Goal: Information Seeking & Learning: Learn about a topic

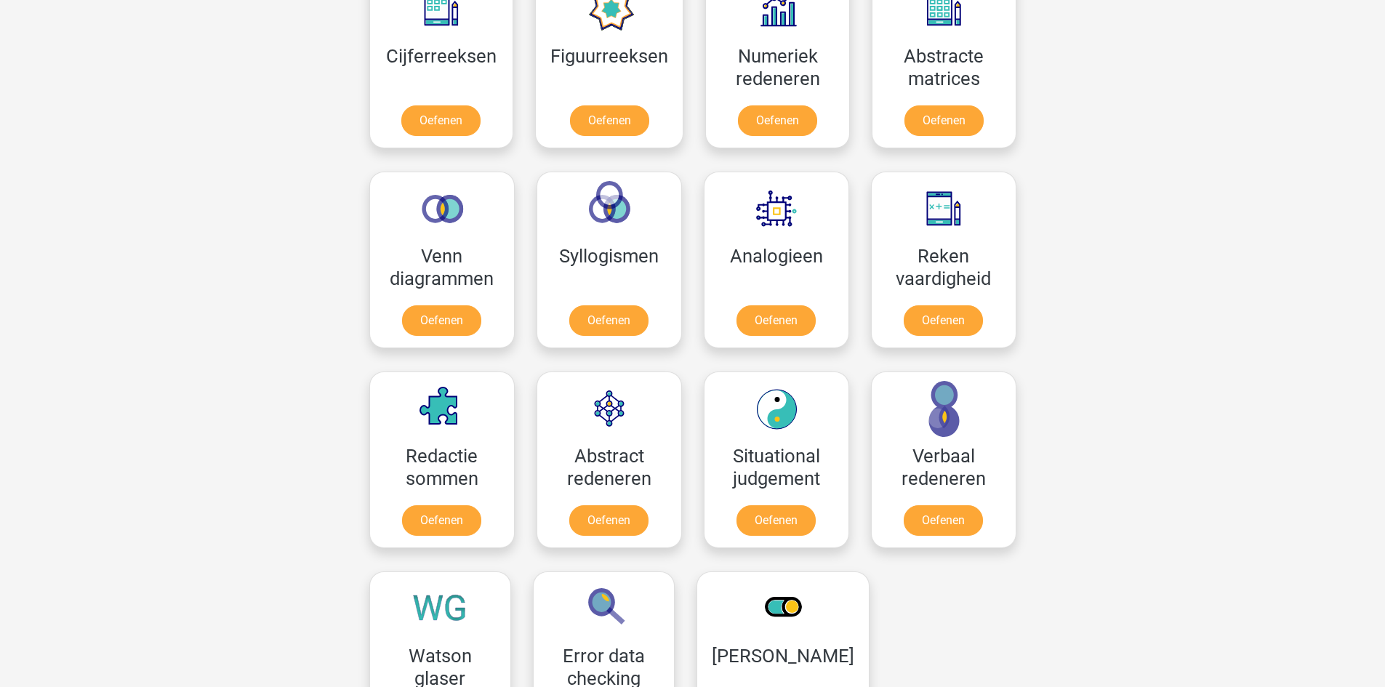
scroll to position [654, 0]
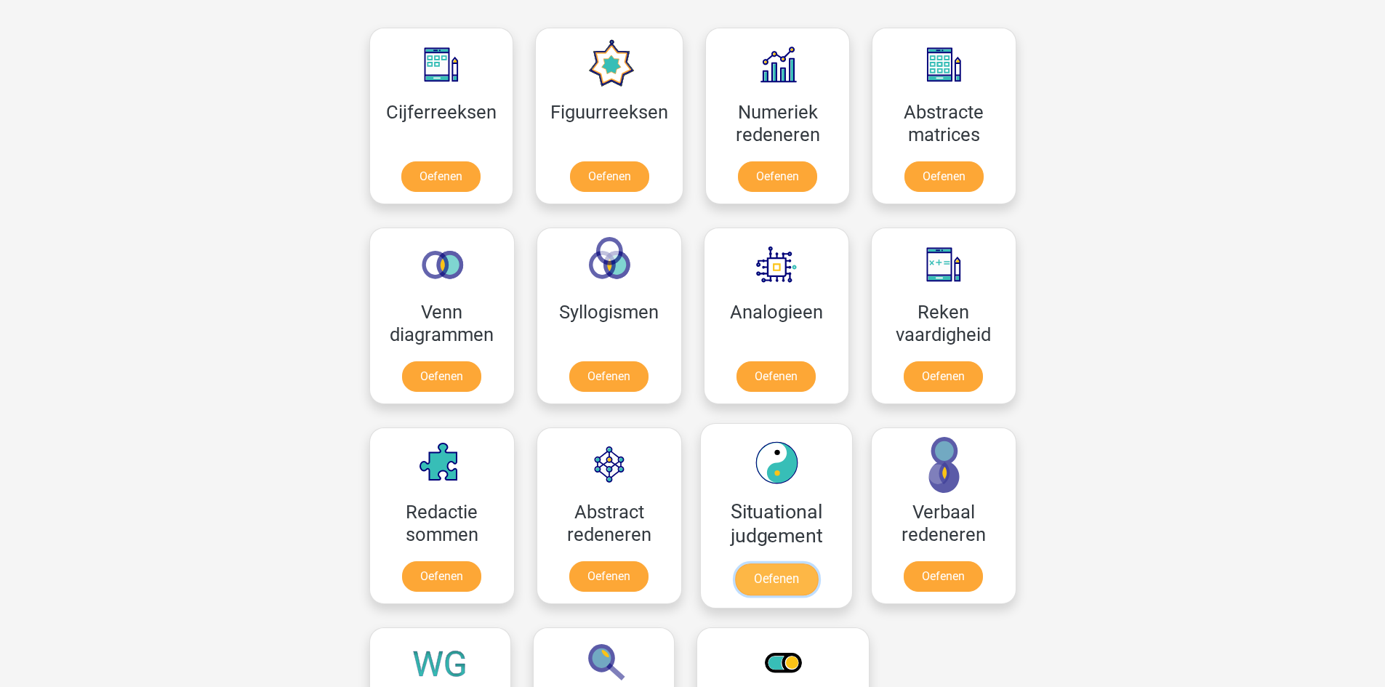
click at [790, 572] on link "Oefenen" at bounding box center [775, 580] width 83 height 32
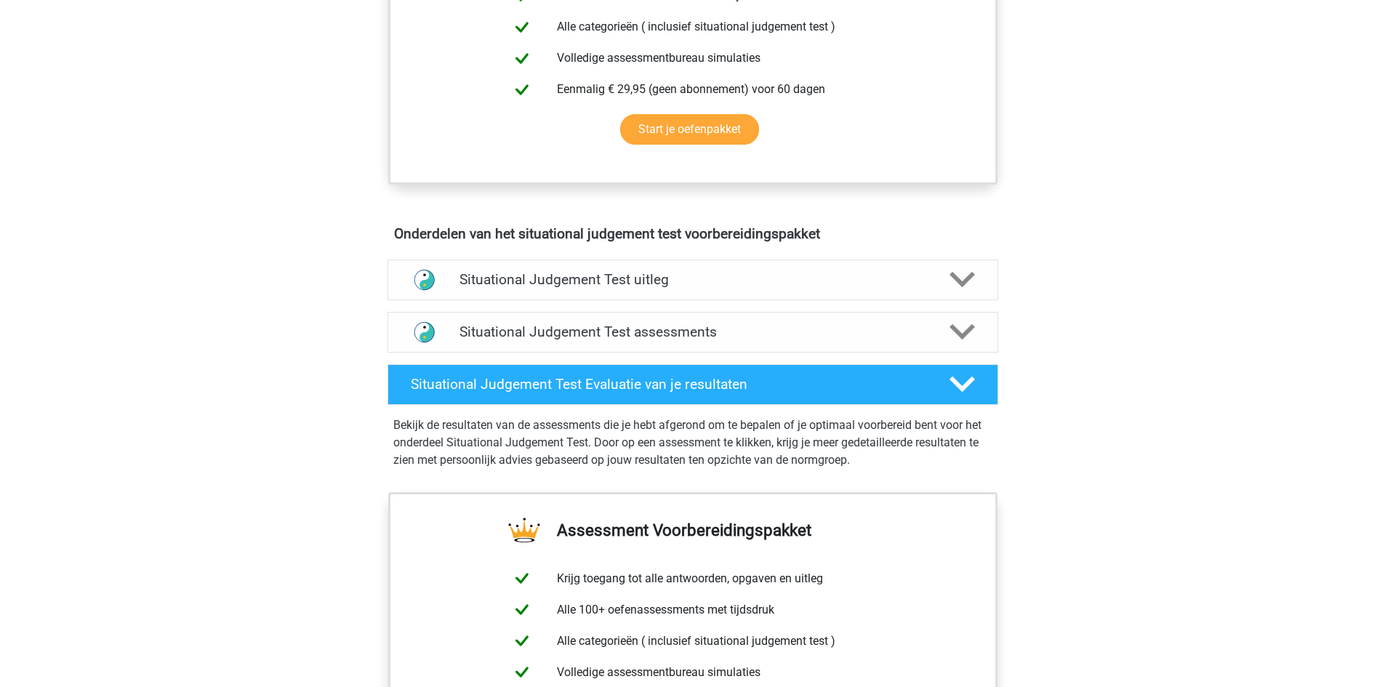
scroll to position [654, 0]
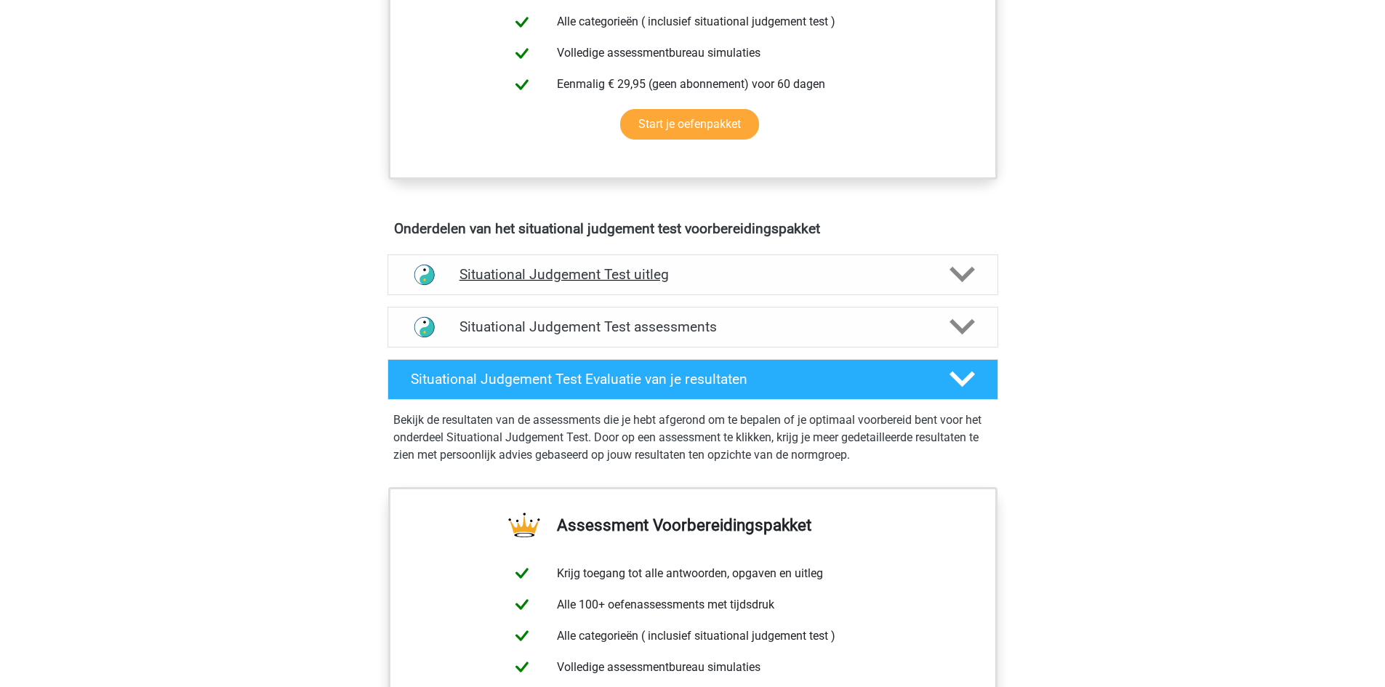
click at [958, 279] on polygon at bounding box center [962, 275] width 25 height 16
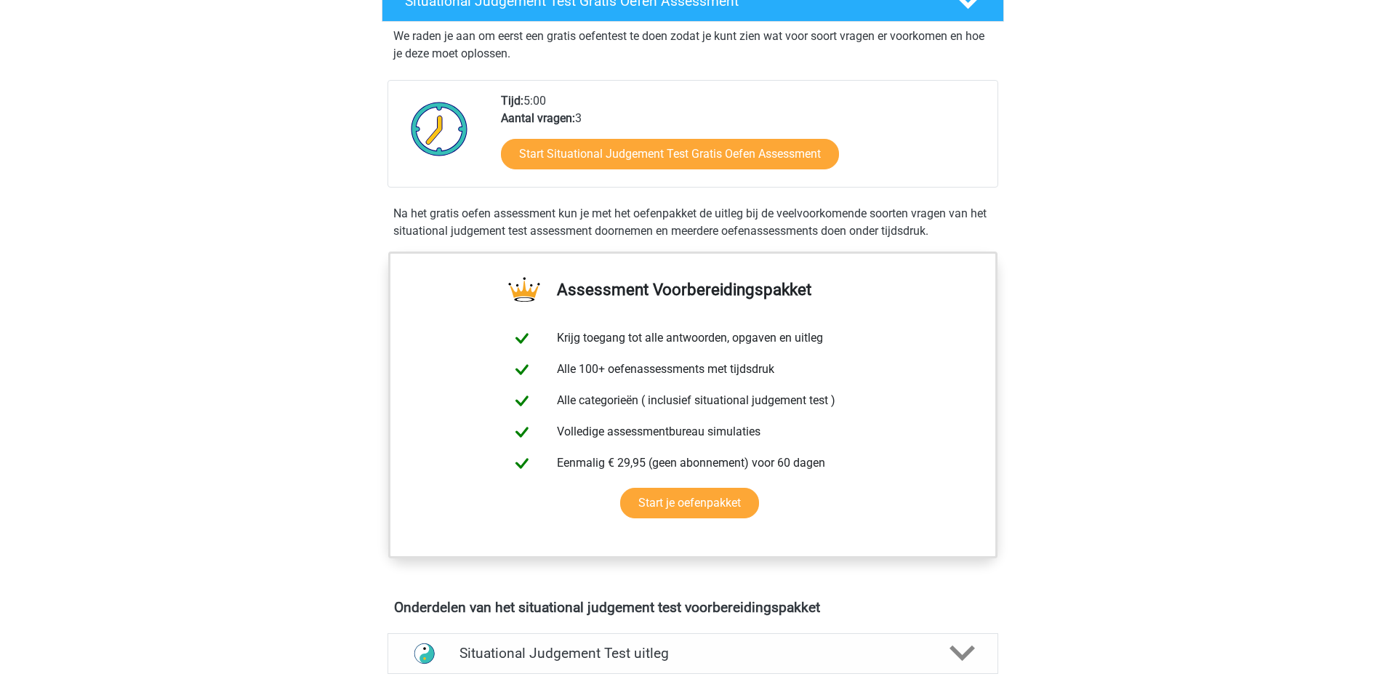
scroll to position [145, 0]
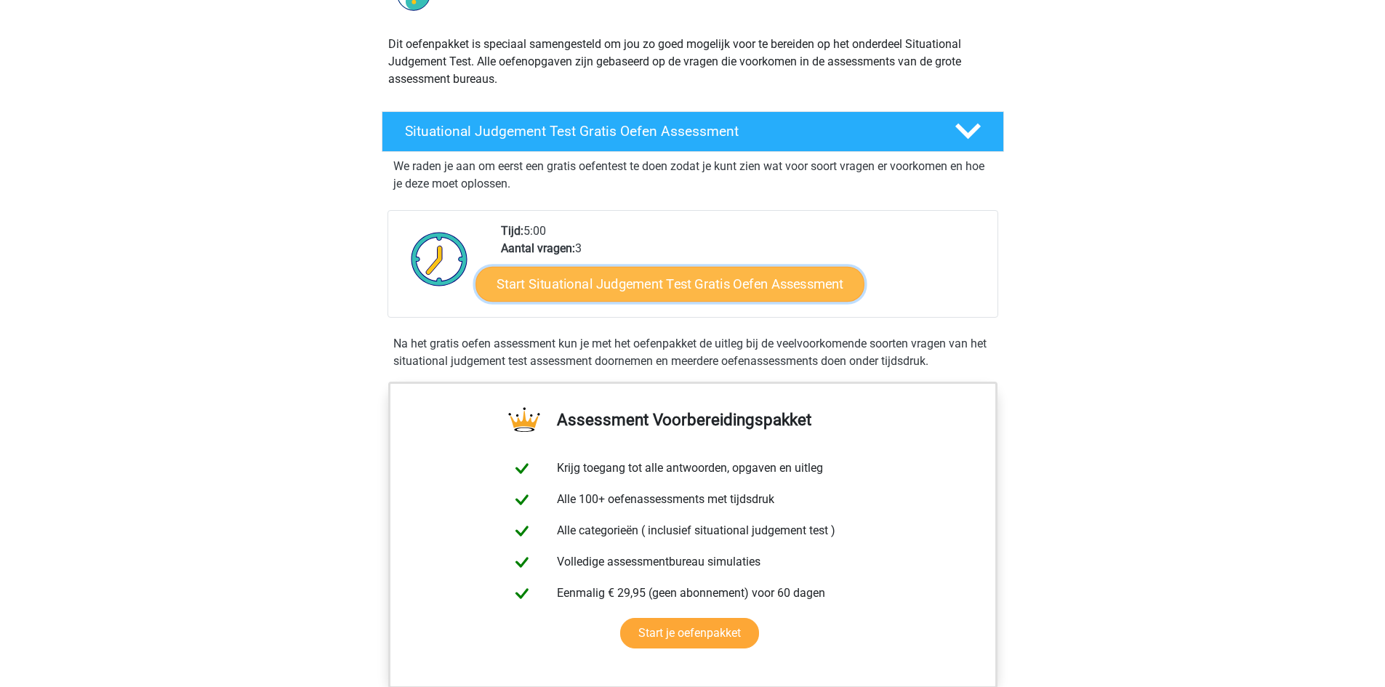
click at [724, 285] on link "Start Situational Judgement Test Gratis Oefen Assessment" at bounding box center [670, 284] width 389 height 35
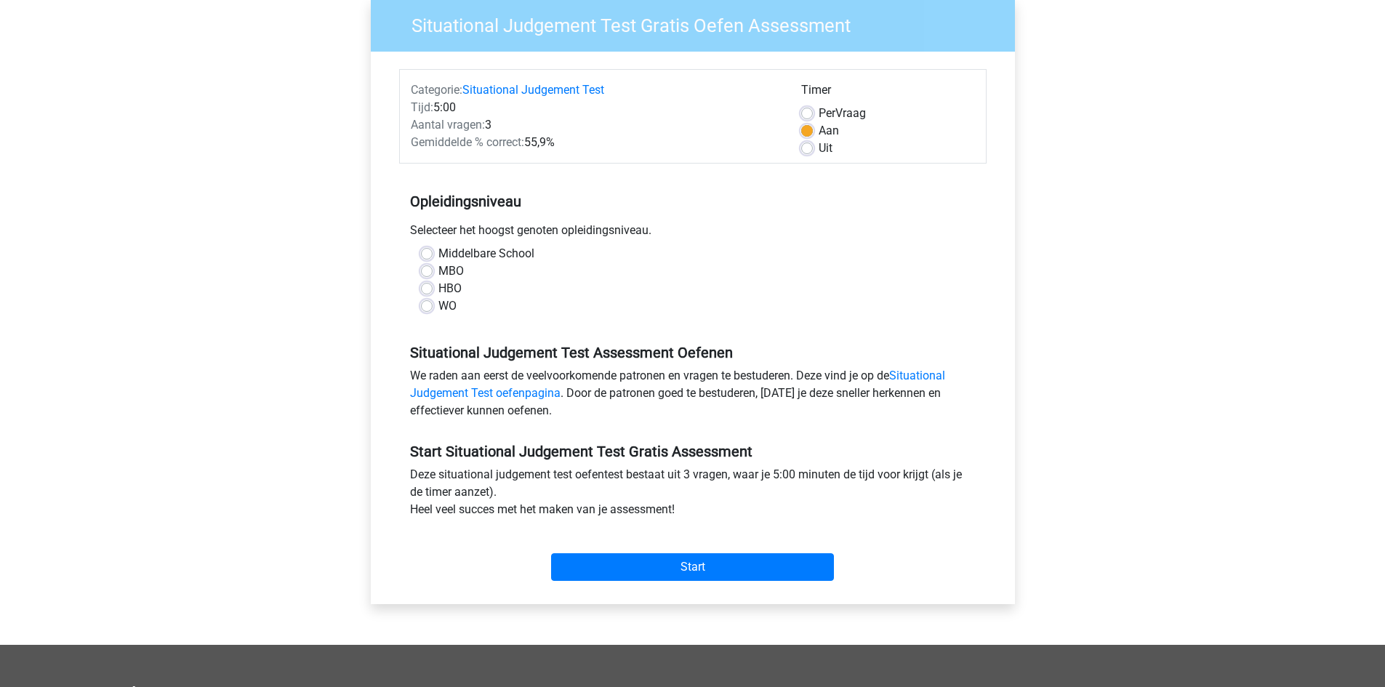
scroll to position [145, 0]
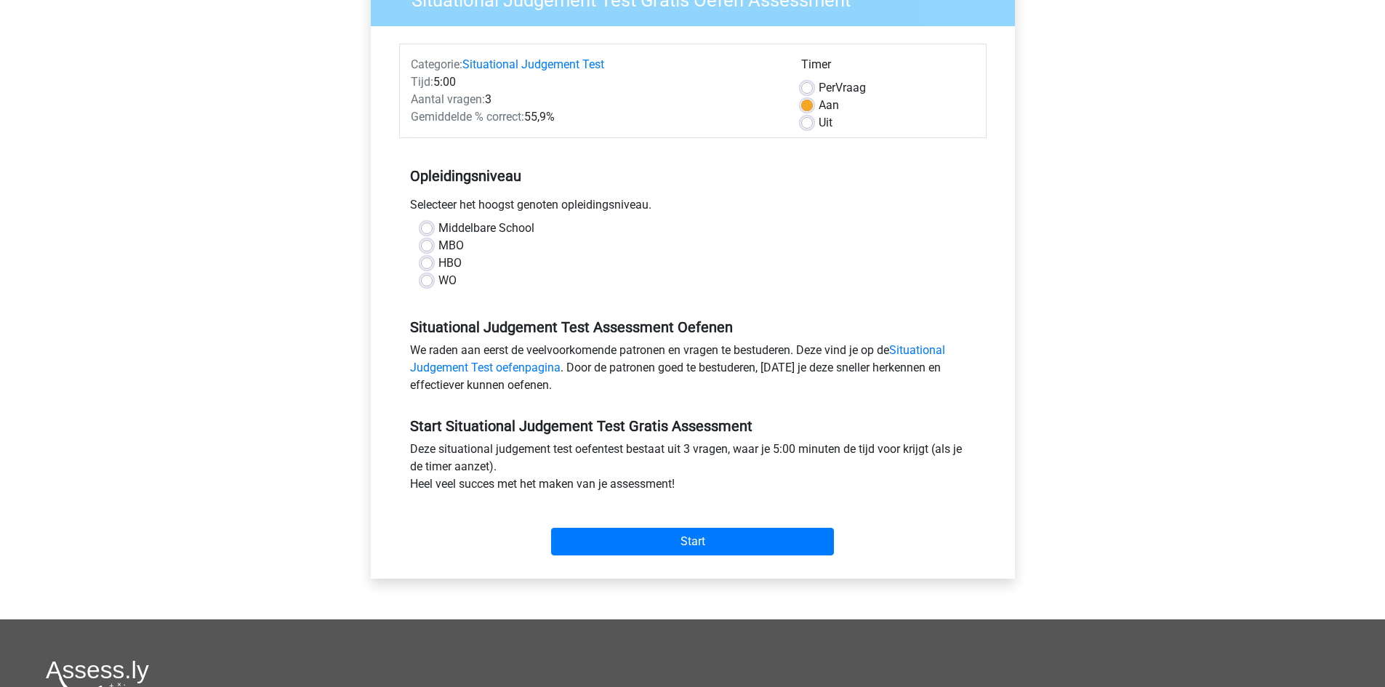
click at [447, 262] on label "HBO" at bounding box center [450, 263] width 23 height 17
click at [433, 262] on input "HBO" at bounding box center [427, 262] width 12 height 15
radio input "true"
click at [713, 540] on input "Start" at bounding box center [692, 542] width 283 height 28
